Goal: Go to known website: Access a specific website the user already knows

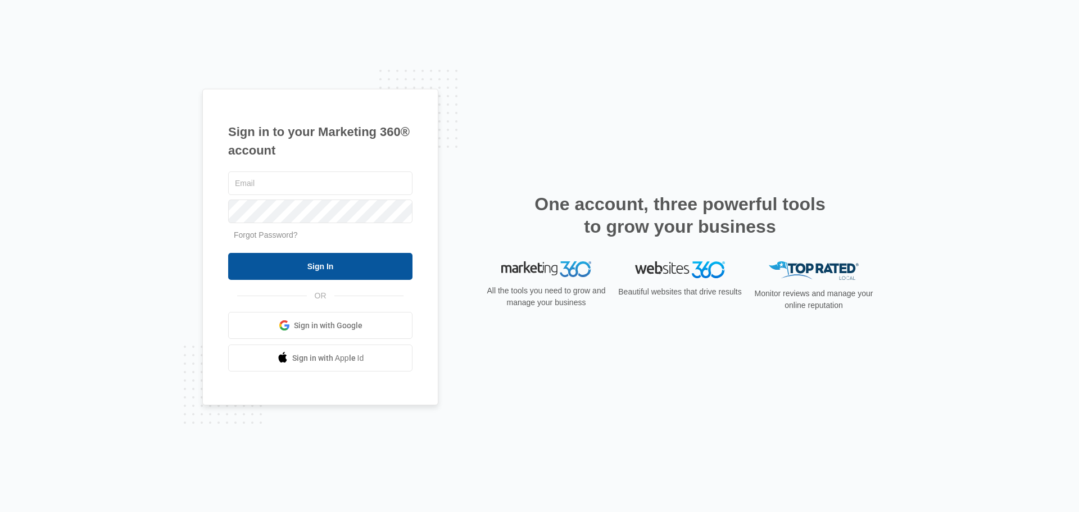
type input "rhinestoneweddings@gmail.com"
click at [274, 276] on input "Sign In" at bounding box center [320, 266] width 184 height 27
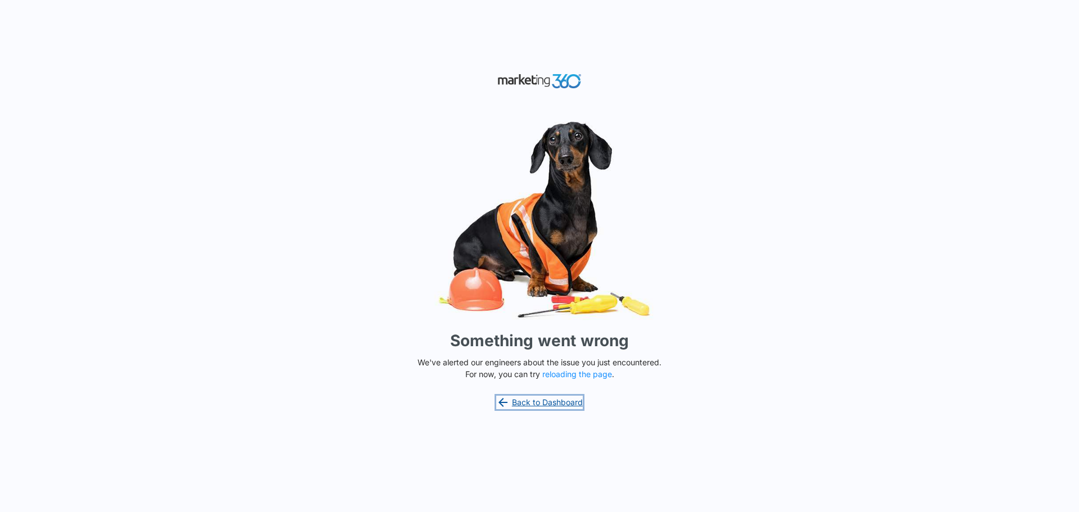
click at [551, 401] on link "Back to Dashboard" at bounding box center [539, 402] width 87 height 13
click at [559, 373] on button "reloading the page" at bounding box center [577, 374] width 70 height 9
click at [587, 374] on button "reloading the page" at bounding box center [577, 374] width 70 height 9
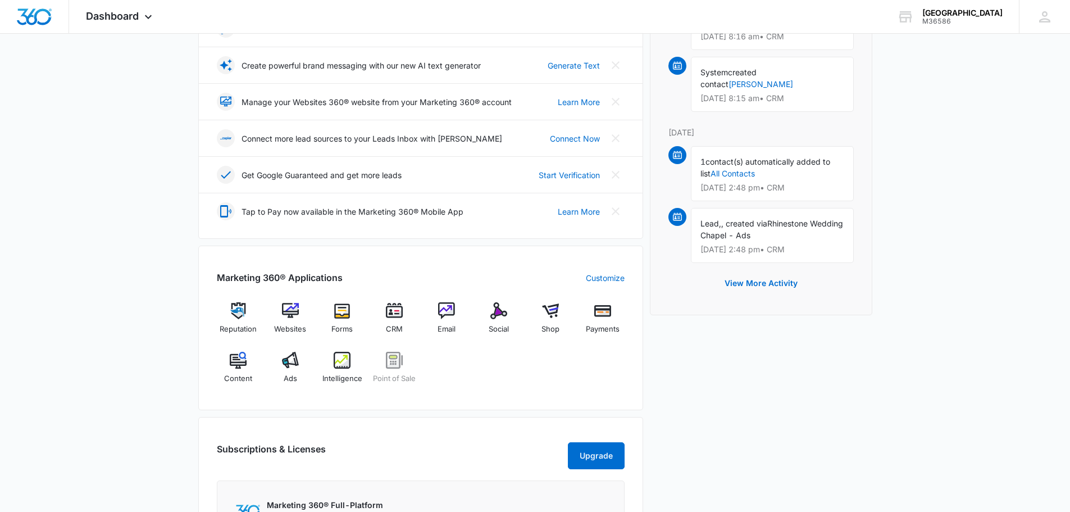
scroll to position [393, 0]
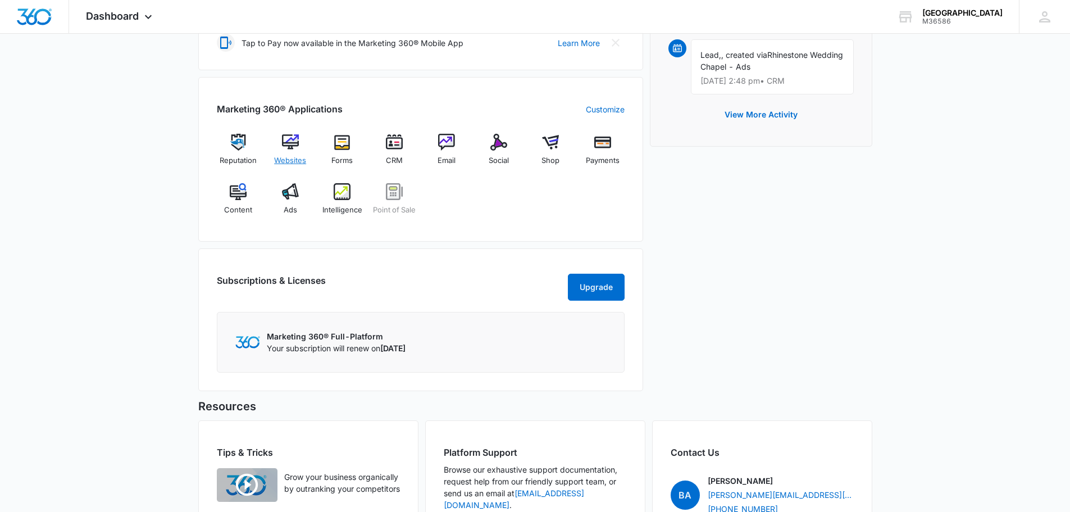
click at [281, 152] on div "Websites" at bounding box center [290, 154] width 43 height 40
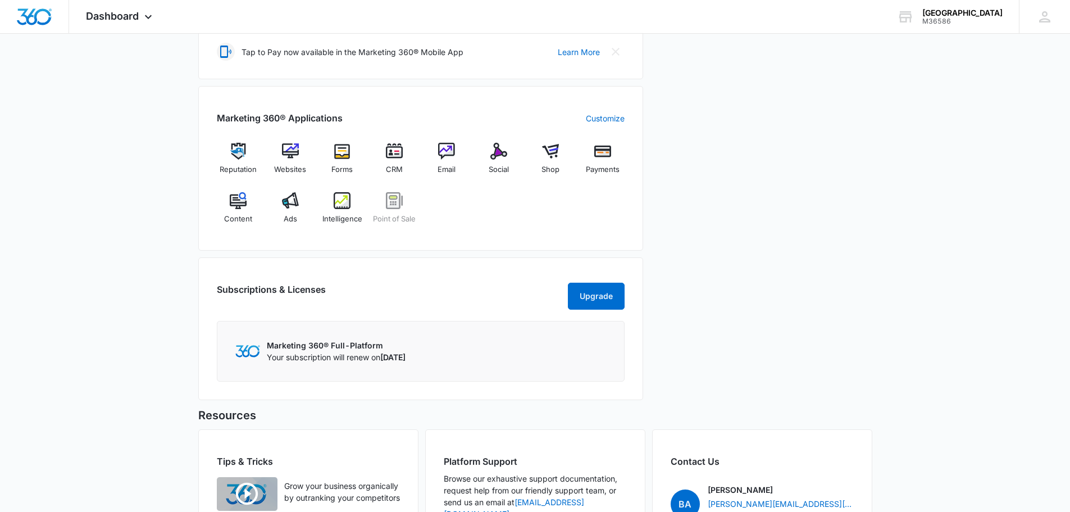
scroll to position [393, 0]
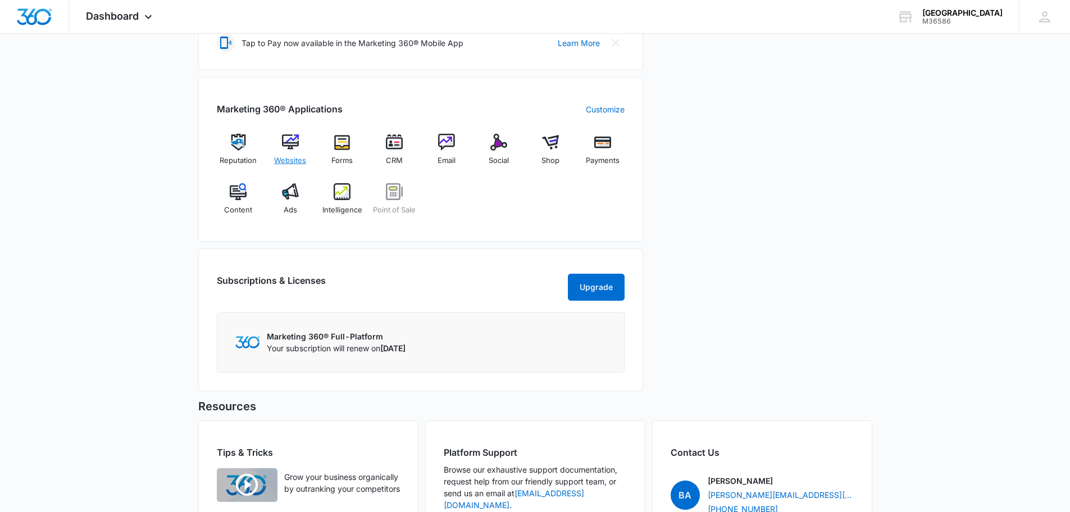
click at [296, 156] on span "Websites" at bounding box center [290, 160] width 32 height 11
